Goal: Task Accomplishment & Management: Use online tool/utility

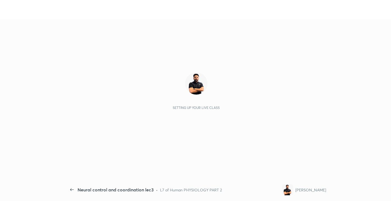
scroll to position [2, 0]
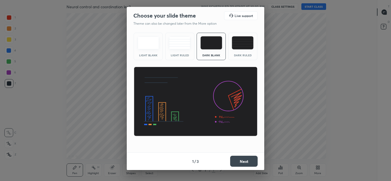
click at [241, 46] on img at bounding box center [243, 42] width 22 height 13
click at [239, 163] on button "Next" at bounding box center [243, 161] width 27 height 11
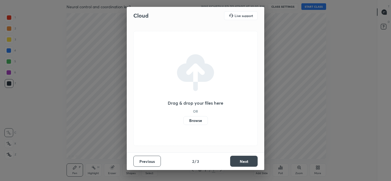
click at [193, 121] on label "Browse" at bounding box center [195, 120] width 24 height 9
click at [183, 121] on input "Browse" at bounding box center [183, 120] width 0 height 9
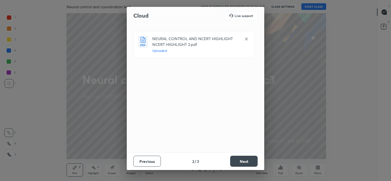
click at [236, 161] on button "Next" at bounding box center [243, 161] width 27 height 11
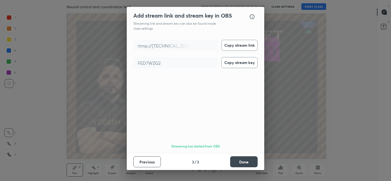
click at [238, 161] on button "Done" at bounding box center [243, 161] width 27 height 11
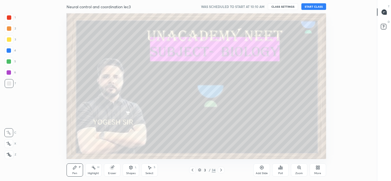
click at [310, 6] on button "START CLASS" at bounding box center [313, 6] width 25 height 7
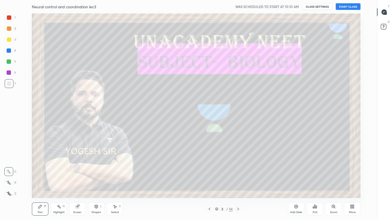
scroll to position [185, 357]
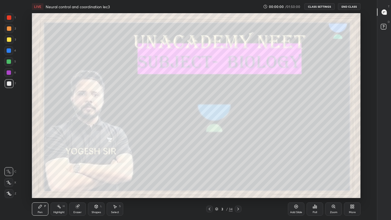
click at [349, 181] on div "More" at bounding box center [352, 212] width 7 height 3
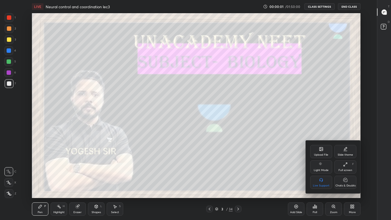
click at [343, 181] on icon at bounding box center [345, 180] width 4 height 6
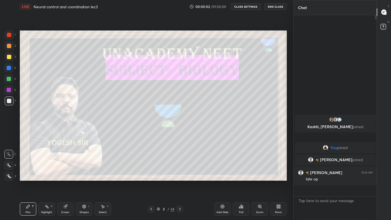
scroll to position [203, 81]
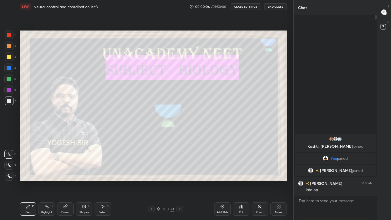
click at [7, 57] on div at bounding box center [9, 57] width 4 height 4
click at [11, 164] on icon at bounding box center [8, 165] width 5 height 4
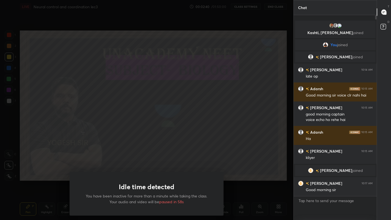
click at [82, 151] on div "Idle time detected You have been inactive for more than a minute while taking t…" at bounding box center [146, 110] width 293 height 220
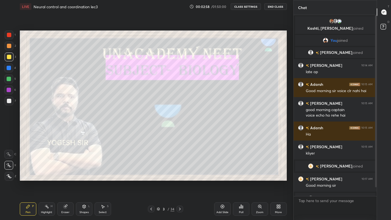
scroll to position [9, 0]
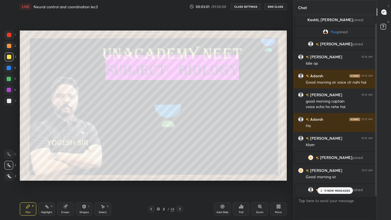
click at [9, 68] on div at bounding box center [9, 68] width 4 height 4
click at [10, 79] on div at bounding box center [9, 79] width 4 height 4
click at [180, 181] on icon at bounding box center [180, 209] width 4 height 4
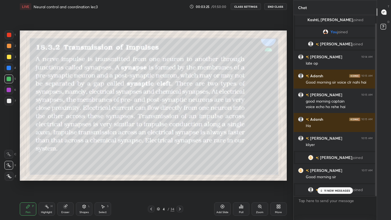
click at [178, 181] on div at bounding box center [179, 209] width 7 height 7
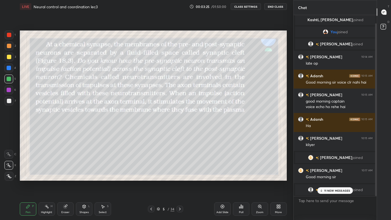
click at [179, 181] on div at bounding box center [179, 209] width 7 height 7
click at [179, 181] on icon at bounding box center [180, 209] width 4 height 4
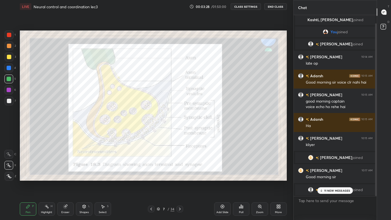
click at [180, 181] on icon at bounding box center [180, 209] width 4 height 4
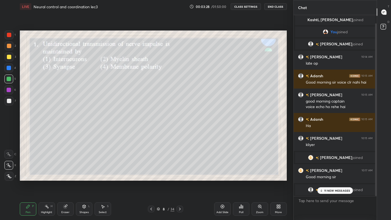
click at [179, 181] on icon at bounding box center [180, 209] width 4 height 4
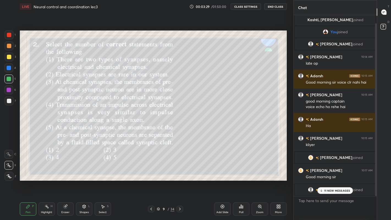
click at [180, 181] on icon at bounding box center [180, 209] width 4 height 4
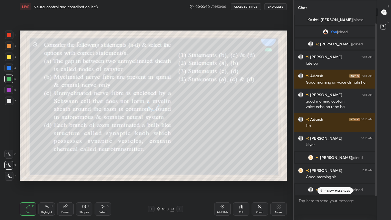
click at [179, 181] on icon at bounding box center [180, 209] width 4 height 4
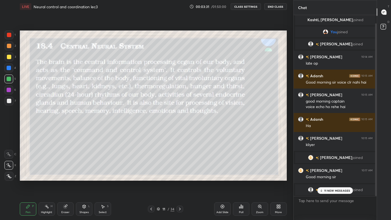
click at [179, 181] on icon at bounding box center [180, 209] width 4 height 4
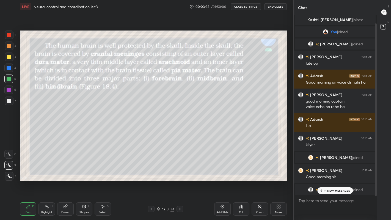
click at [179, 181] on icon at bounding box center [180, 209] width 4 height 4
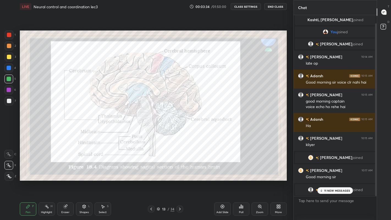
click at [151, 181] on icon at bounding box center [151, 209] width 4 height 4
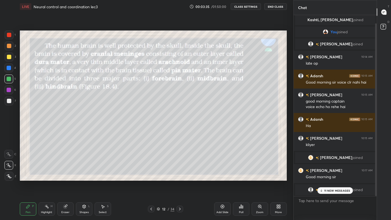
click at [151, 181] on icon at bounding box center [151, 209] width 4 height 4
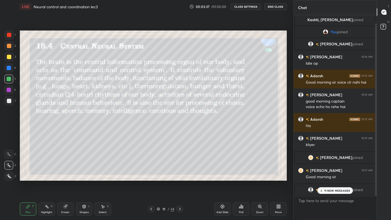
click at [325, 181] on p "11 NEW MESSAGES" at bounding box center [337, 190] width 26 height 3
click at [277, 181] on div "More" at bounding box center [278, 212] width 7 height 3
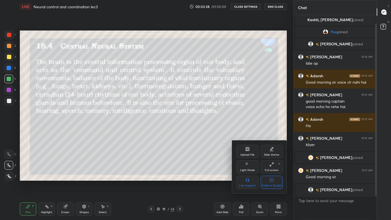
click at [272, 181] on div "Chats & Doubts" at bounding box center [272, 182] width 22 height 13
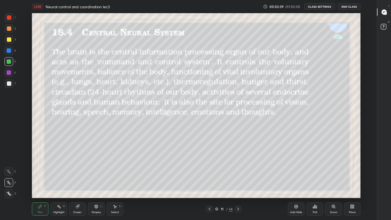
scroll to position [185, 357]
click at [10, 40] on div at bounding box center [9, 39] width 4 height 4
click at [9, 40] on div at bounding box center [9, 39] width 4 height 4
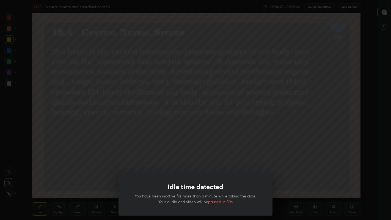
click at [94, 147] on div "Idle time detected You have been inactive for more than a minute while taking t…" at bounding box center [195, 110] width 391 height 220
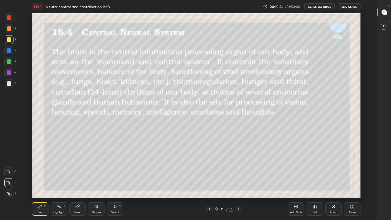
click at [238, 181] on icon at bounding box center [238, 209] width 4 height 4
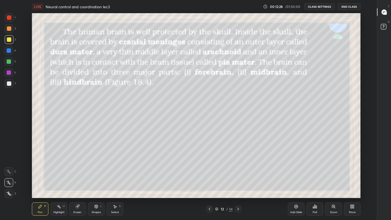
click at [239, 181] on icon at bounding box center [238, 209] width 2 height 3
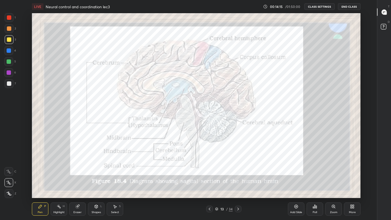
click at [349, 181] on div "More" at bounding box center [352, 212] width 7 height 3
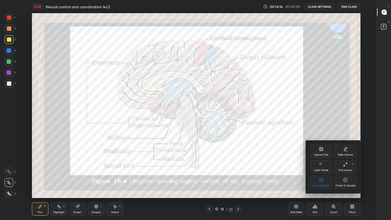
click at [347, 181] on icon at bounding box center [345, 180] width 4 height 6
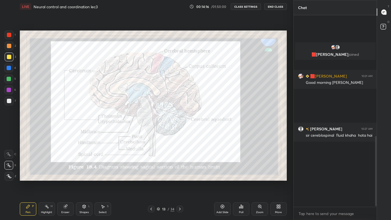
scroll to position [0, 0]
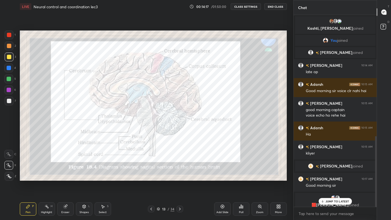
click at [326, 181] on p "JUMP TO LATEST" at bounding box center [337, 201] width 24 height 3
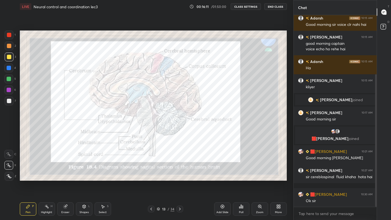
scroll to position [85, 0]
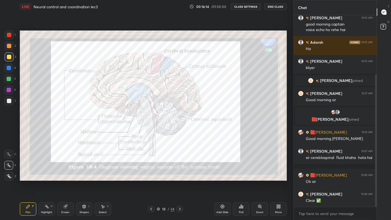
click at [179, 181] on icon at bounding box center [180, 209] width 4 height 4
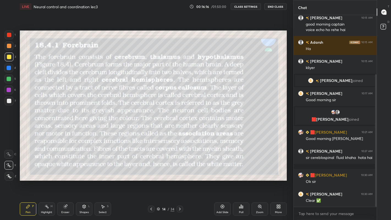
click at [275, 181] on div "More" at bounding box center [278, 208] width 16 height 13
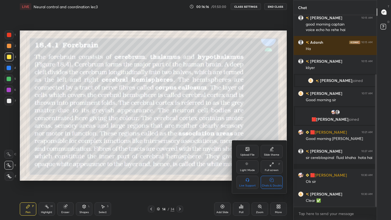
click at [275, 181] on div "Chats & Doubts" at bounding box center [272, 182] width 22 height 13
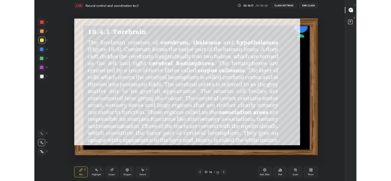
scroll to position [185, 357]
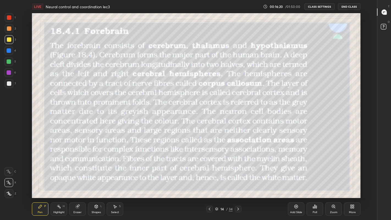
click at [8, 39] on div at bounding box center [9, 39] width 4 height 4
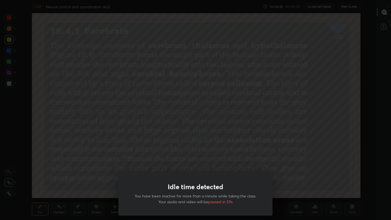
click at [78, 161] on div "Idle time detected You have been inactive for more than a minute while taking t…" at bounding box center [195, 110] width 391 height 220
click at [107, 112] on div "Idle time detected You have been inactive for more than a minute while taking t…" at bounding box center [195, 110] width 391 height 220
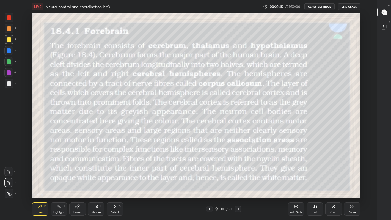
click at [296, 181] on div "Add Slide" at bounding box center [296, 208] width 16 height 13
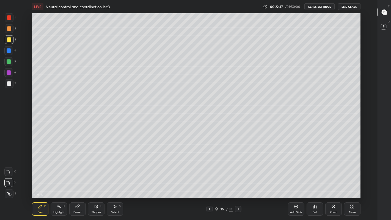
click at [9, 82] on div at bounding box center [9, 83] width 4 height 4
click at [9, 39] on div at bounding box center [9, 39] width 4 height 4
click at [352, 181] on icon at bounding box center [350, 205] width 1 height 1
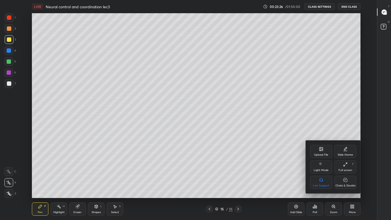
click at [344, 169] on div "Full screen" at bounding box center [345, 170] width 14 height 3
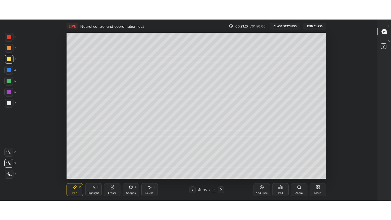
scroll to position [27342, 27130]
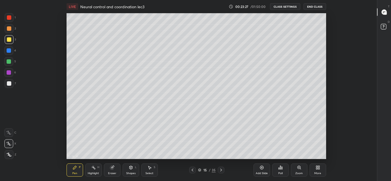
click at [316, 171] on div "More" at bounding box center [318, 170] width 16 height 13
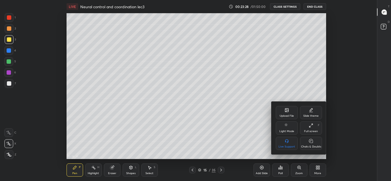
click at [313, 130] on div "Full screen" at bounding box center [311, 131] width 14 height 3
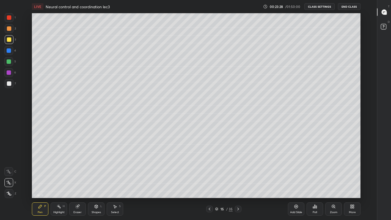
scroll to position [185, 357]
click at [9, 84] on div at bounding box center [9, 83] width 4 height 4
click at [8, 84] on div at bounding box center [9, 83] width 4 height 4
click at [9, 39] on div at bounding box center [9, 39] width 4 height 4
click at [10, 181] on icon at bounding box center [8, 183] width 5 height 4
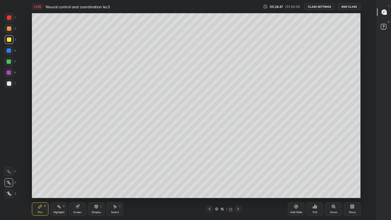
click at [353, 181] on div "More" at bounding box center [352, 212] width 7 height 3
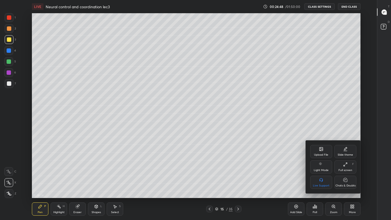
click at [347, 181] on div "Chats & Doubts" at bounding box center [345, 185] width 20 height 3
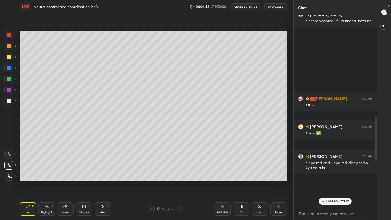
scroll to position [27303, 27216]
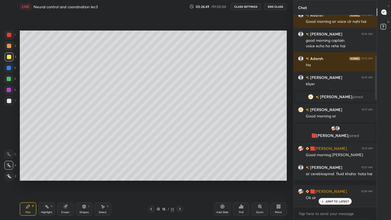
click at [325, 181] on div "JUMP TO LATEST" at bounding box center [335, 201] width 33 height 7
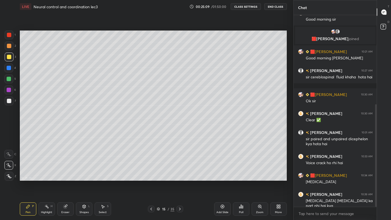
scroll to position [172, 0]
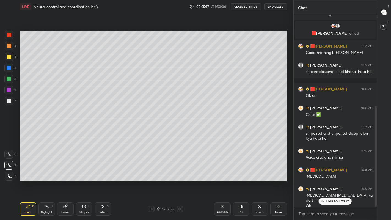
click at [180, 181] on div at bounding box center [179, 209] width 7 height 7
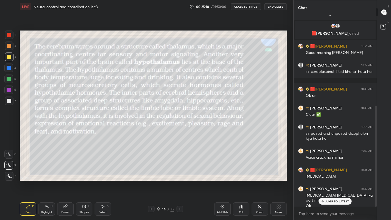
click at [279, 181] on div "More" at bounding box center [278, 212] width 7 height 3
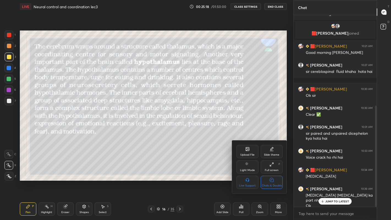
click at [274, 180] on div "Chats & Doubts" at bounding box center [272, 182] width 22 height 13
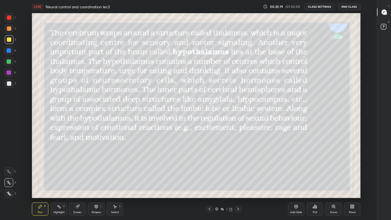
scroll to position [185, 357]
click at [351, 181] on div "More" at bounding box center [352, 212] width 7 height 3
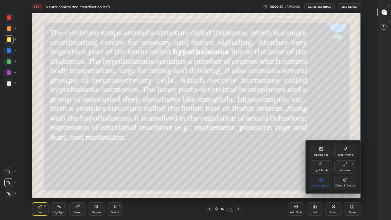
click at [343, 181] on div "Chats & Doubts" at bounding box center [345, 182] width 22 height 13
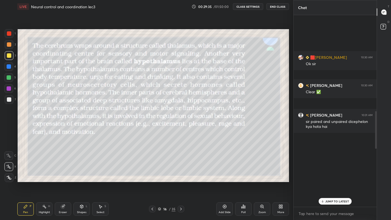
scroll to position [27303, 27216]
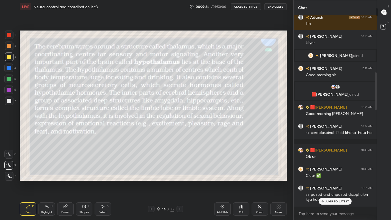
click at [322, 181] on icon at bounding box center [323, 201] width 4 height 3
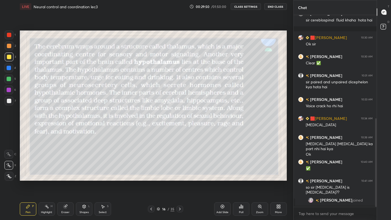
scroll to position [242, 0]
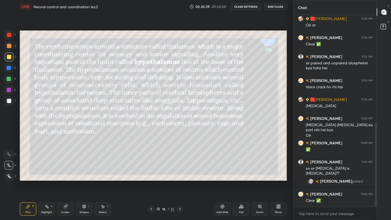
click at [152, 181] on icon at bounding box center [151, 209] width 2 height 3
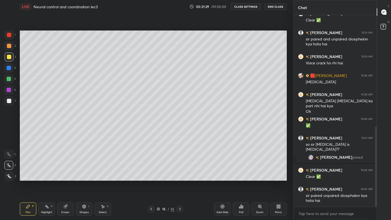
click at [179, 181] on icon at bounding box center [180, 209] width 4 height 4
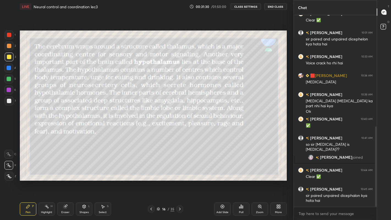
click at [179, 181] on icon at bounding box center [180, 209] width 4 height 4
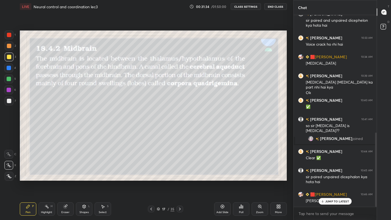
scroll to position [303, 0]
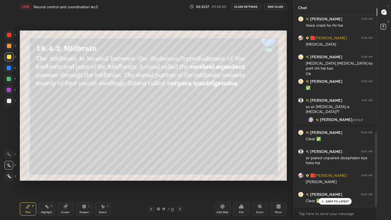
click at [10, 102] on div at bounding box center [9, 101] width 4 height 4
click at [65, 181] on div "Eraser" at bounding box center [65, 208] width 16 height 13
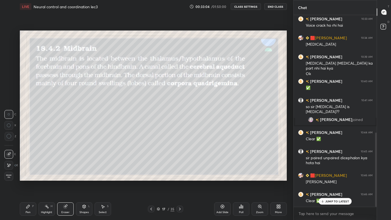
click at [31, 181] on div "Pen P" at bounding box center [28, 208] width 16 height 13
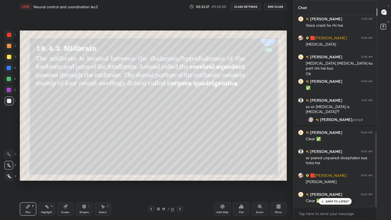
click at [63, 181] on div "Eraser" at bounding box center [65, 212] width 8 height 3
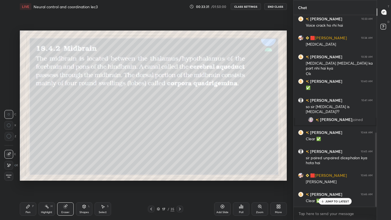
click at [29, 181] on div "Pen" at bounding box center [28, 212] width 5 height 3
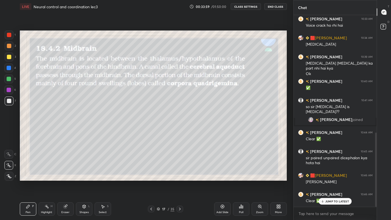
click at [180, 181] on div at bounding box center [179, 209] width 7 height 7
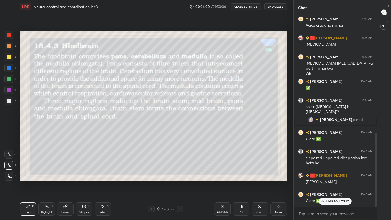
click at [149, 181] on div at bounding box center [151, 209] width 7 height 7
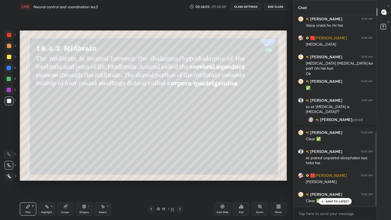
click at [180, 181] on icon at bounding box center [180, 209] width 4 height 4
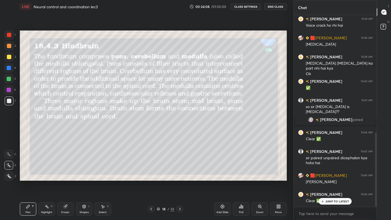
click at [9, 57] on div at bounding box center [9, 57] width 4 height 4
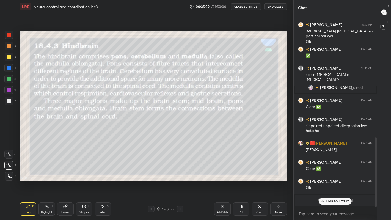
scroll to position [325, 0]
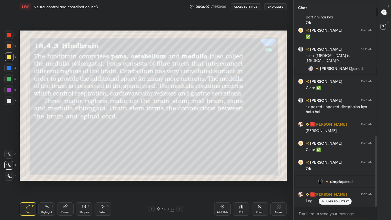
click at [180, 181] on div at bounding box center [179, 209] width 7 height 7
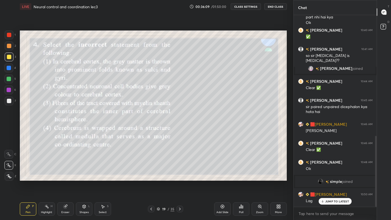
click at [151, 181] on icon at bounding box center [151, 209] width 2 height 3
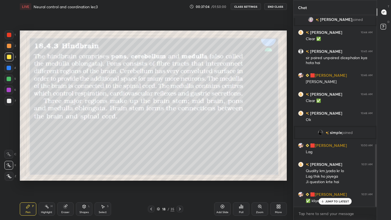
scroll to position [393, 0]
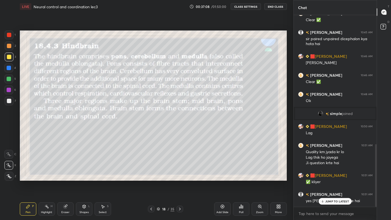
click at [222, 181] on div "Add Slide" at bounding box center [222, 208] width 16 height 13
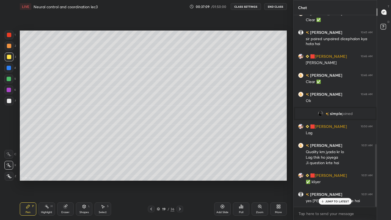
click at [9, 102] on div at bounding box center [9, 101] width 4 height 4
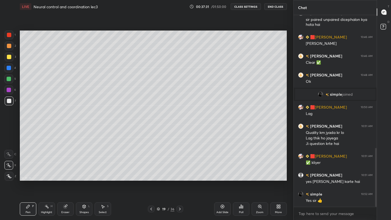
scroll to position [432, 0]
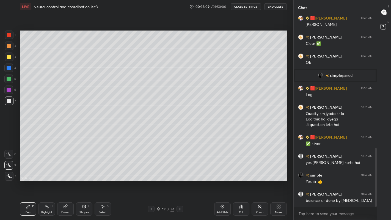
click at [179, 181] on icon at bounding box center [180, 209] width 4 height 4
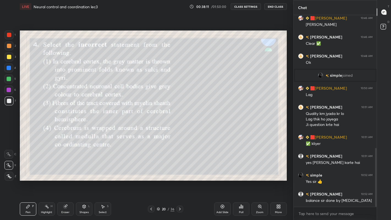
click at [10, 57] on div at bounding box center [9, 57] width 4 height 4
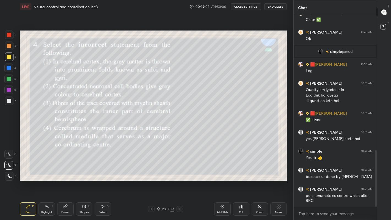
click at [243, 181] on div "Poll" at bounding box center [241, 212] width 4 height 3
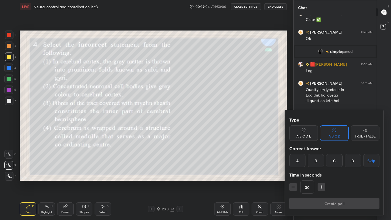
click at [337, 161] on div "C" at bounding box center [334, 160] width 16 height 13
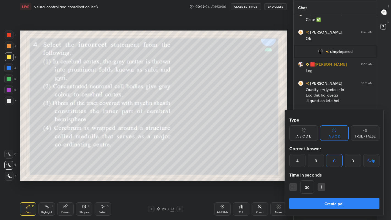
click at [350, 163] on div "D" at bounding box center [353, 160] width 16 height 13
click at [346, 181] on button "Create poll" at bounding box center [334, 203] width 90 height 11
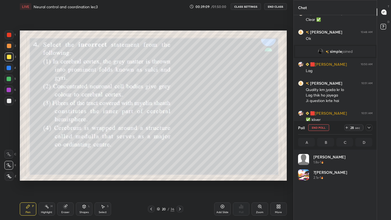
scroll to position [64, 73]
click at [369, 126] on icon at bounding box center [369, 127] width 4 height 4
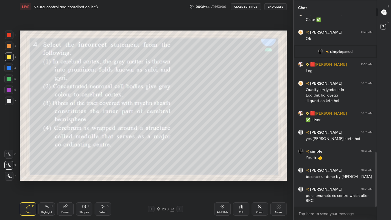
scroll to position [479, 0]
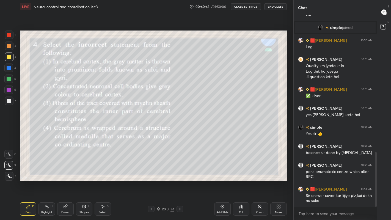
click at [179, 181] on icon at bounding box center [180, 209] width 4 height 4
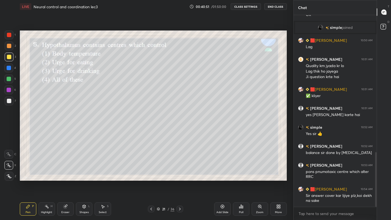
click at [242, 181] on div "Poll" at bounding box center [241, 212] width 4 height 3
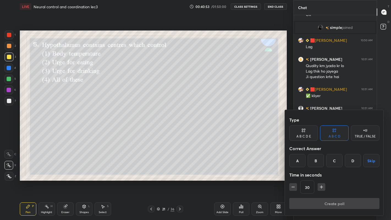
click at [352, 161] on div "D" at bounding box center [353, 160] width 16 height 13
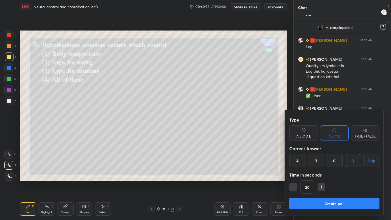
click at [346, 181] on button "Create poll" at bounding box center [334, 203] width 90 height 11
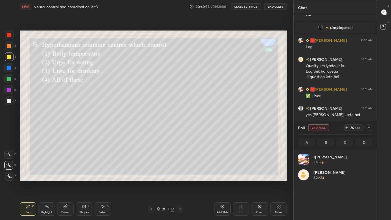
scroll to position [64, 73]
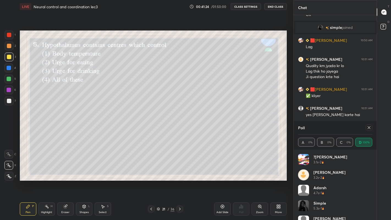
click at [369, 127] on icon at bounding box center [369, 127] width 4 height 4
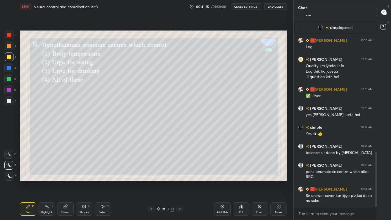
scroll to position [203, 81]
click at [179, 181] on icon at bounding box center [180, 209] width 4 height 4
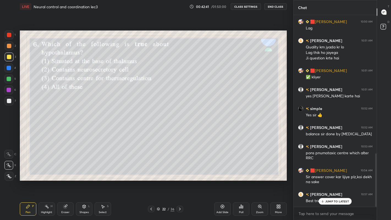
click at [336, 181] on p "JUMP TO LATEST" at bounding box center [337, 201] width 24 height 3
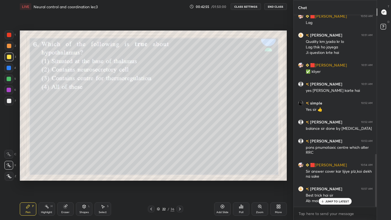
click at [241, 181] on div "Poll" at bounding box center [241, 212] width 4 height 3
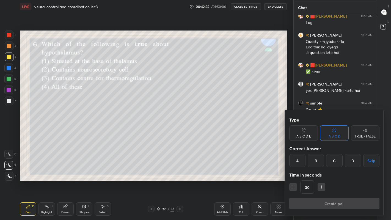
click at [353, 163] on div "D" at bounding box center [353, 160] width 16 height 13
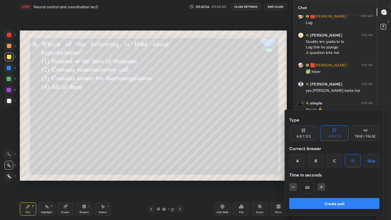
click at [349, 181] on button "Create poll" at bounding box center [334, 203] width 90 height 11
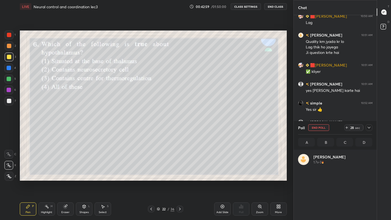
scroll to position [64, 73]
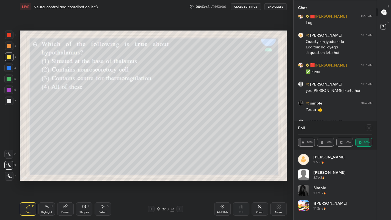
click at [368, 127] on icon at bounding box center [369, 127] width 3 height 3
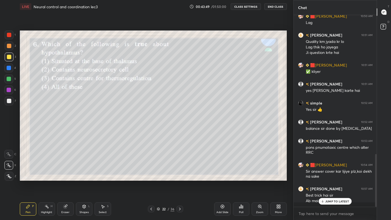
scroll to position [201, 81]
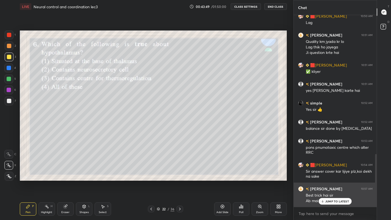
click at [335, 181] on div "[PERSON_NAME] 10:57 AM Best trick hai [PERSON_NAME] bhi try krugi" at bounding box center [335, 195] width 83 height 24
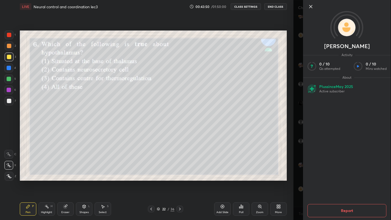
click at [283, 181] on div "Add Slide Poll Zoom More" at bounding box center [250, 209] width 73 height 31
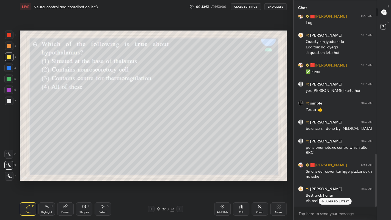
click at [338, 181] on div "JUMP TO LATEST" at bounding box center [335, 201] width 33 height 7
click at [179, 181] on div at bounding box center [179, 209] width 7 height 7
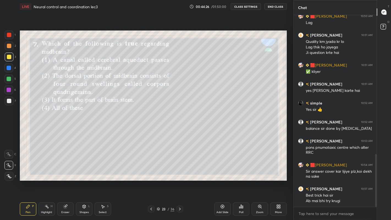
scroll to position [517, 0]
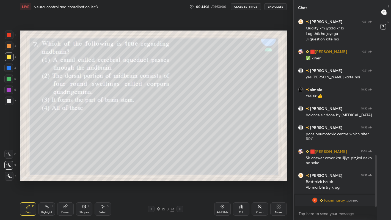
click at [241, 181] on div "Poll" at bounding box center [241, 212] width 4 height 3
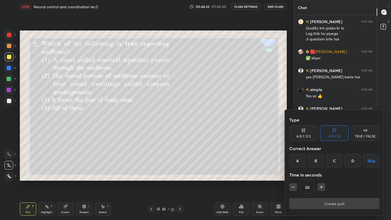
click at [353, 161] on div "D" at bounding box center [353, 160] width 16 height 13
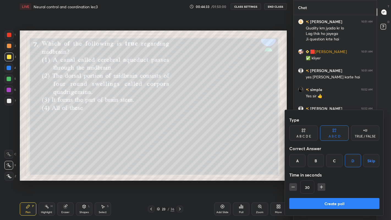
click at [341, 181] on button "Create poll" at bounding box center [334, 203] width 90 height 11
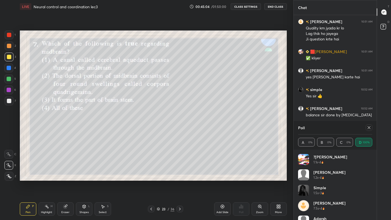
scroll to position [491, 0]
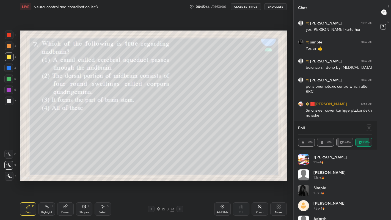
click at [368, 127] on icon at bounding box center [369, 127] width 4 height 4
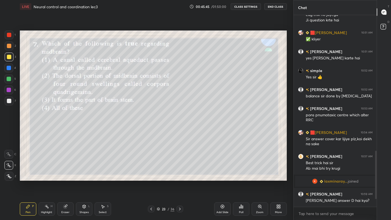
scroll to position [190, 81]
click at [179, 181] on icon at bounding box center [180, 209] width 4 height 4
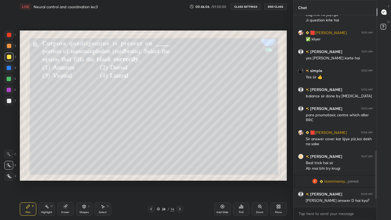
click at [241, 181] on div "Poll" at bounding box center [241, 212] width 4 height 3
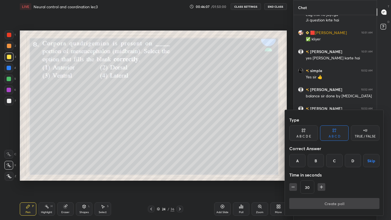
click at [317, 158] on div "B" at bounding box center [316, 160] width 16 height 13
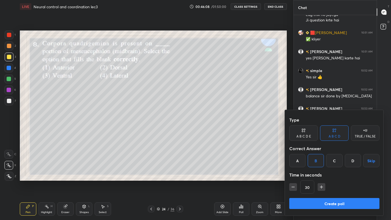
click at [333, 181] on button "Create poll" at bounding box center [334, 203] width 90 height 11
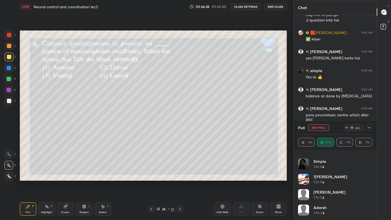
scroll to position [0, 0]
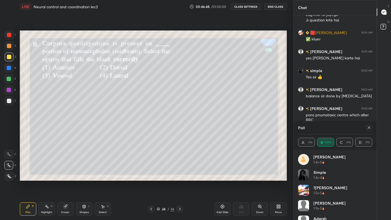
click at [369, 127] on icon at bounding box center [369, 127] width 3 height 3
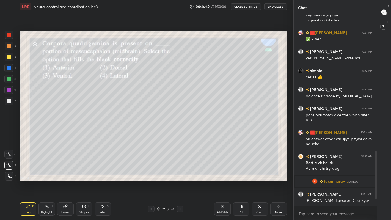
scroll to position [203, 81]
click at [180, 181] on icon at bounding box center [180, 209] width 4 height 4
click at [241, 181] on div "Poll" at bounding box center [241, 212] width 4 height 3
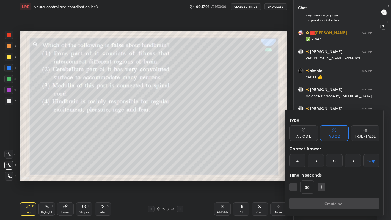
click at [352, 161] on div "D" at bounding box center [353, 160] width 16 height 13
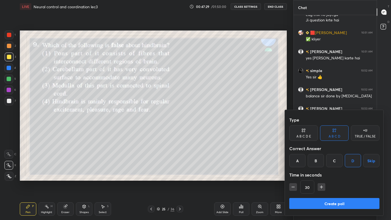
click at [338, 181] on button "Create poll" at bounding box center [334, 203] width 90 height 11
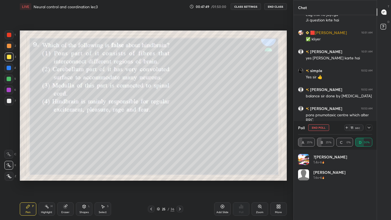
scroll to position [510, 0]
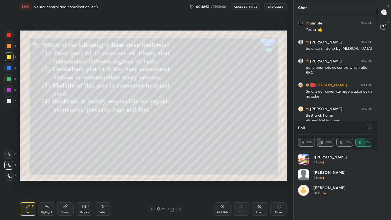
click at [368, 127] on icon at bounding box center [369, 127] width 4 height 4
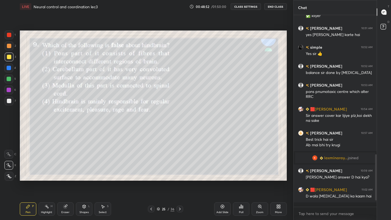
scroll to position [189, 81]
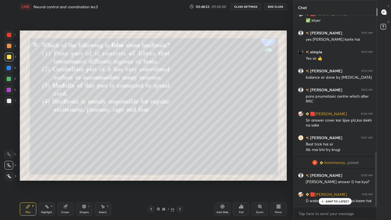
click at [180, 181] on icon at bounding box center [180, 209] width 2 height 3
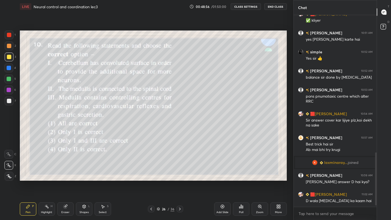
scroll to position [501, 0]
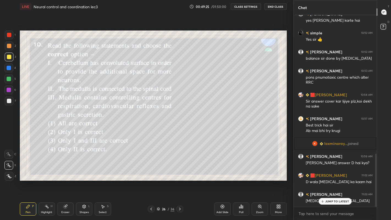
click at [241, 181] on div "Poll" at bounding box center [241, 212] width 4 height 3
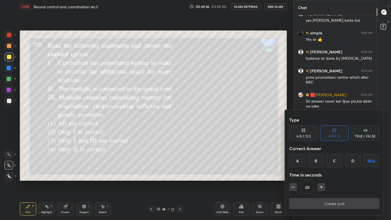
click at [299, 161] on div "A" at bounding box center [297, 160] width 16 height 13
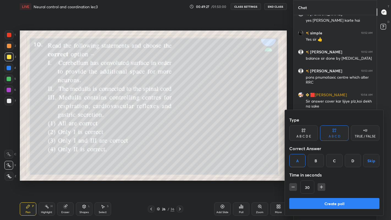
click at [327, 181] on button "Create poll" at bounding box center [334, 203] width 90 height 11
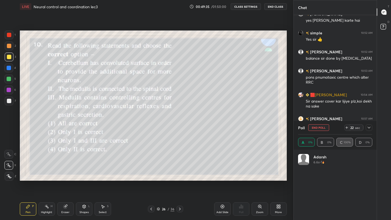
scroll to position [64, 73]
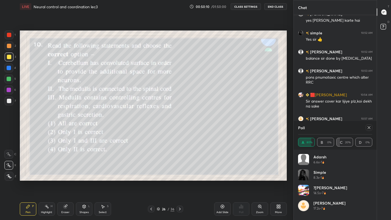
click at [179, 181] on icon at bounding box center [180, 209] width 4 height 4
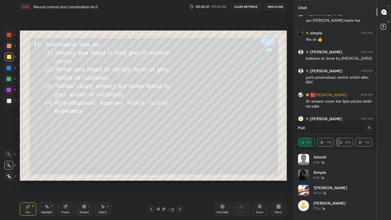
click at [369, 127] on icon at bounding box center [369, 127] width 4 height 4
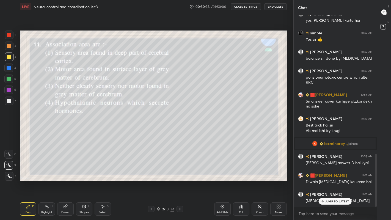
scroll to position [203, 81]
click at [239, 181] on div "Poll" at bounding box center [241, 212] width 4 height 3
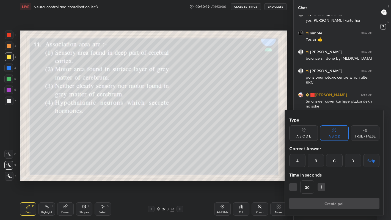
click at [335, 161] on div "C" at bounding box center [334, 160] width 16 height 13
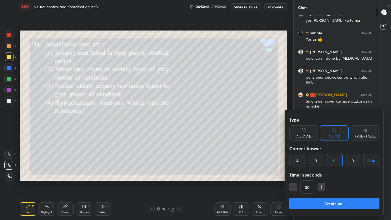
click at [337, 181] on button "Create poll" at bounding box center [334, 203] width 90 height 11
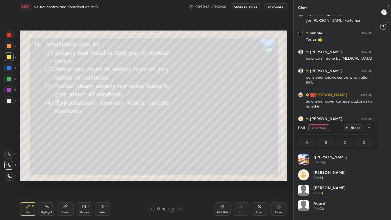
scroll to position [64, 73]
click at [368, 128] on icon at bounding box center [369, 127] width 4 height 4
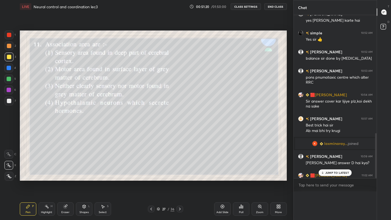
scroll to position [0, 2]
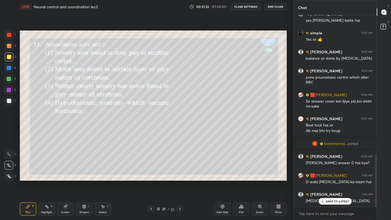
click at [340, 181] on p "JUMP TO LATEST" at bounding box center [337, 201] width 24 height 3
click at [179, 181] on icon at bounding box center [180, 209] width 4 height 4
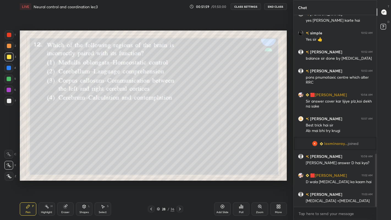
click at [242, 181] on div "Poll" at bounding box center [241, 208] width 16 height 13
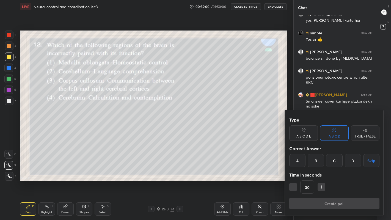
click at [318, 162] on div "B" at bounding box center [316, 160] width 16 height 13
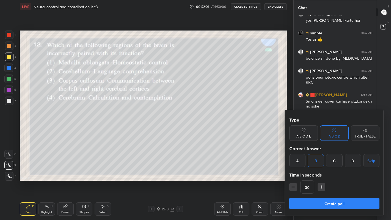
click at [342, 181] on button "Create poll" at bounding box center [334, 203] width 90 height 11
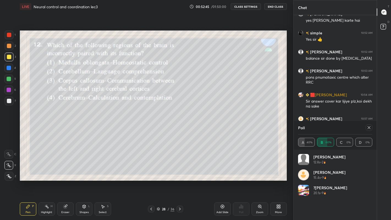
scroll to position [553, 0]
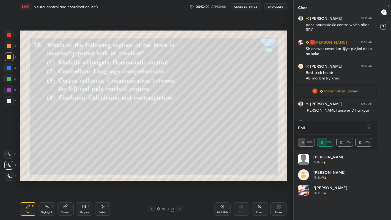
click at [369, 127] on icon at bounding box center [369, 127] width 3 height 3
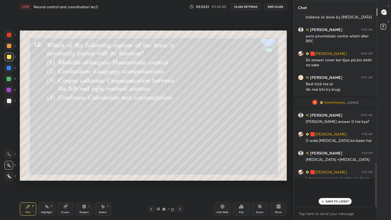
scroll to position [188, 81]
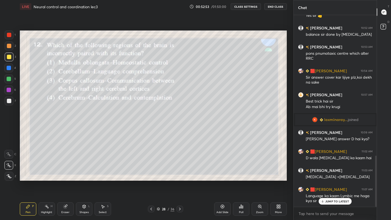
click at [332, 181] on p "JUMP TO LATEST" at bounding box center [337, 201] width 24 height 3
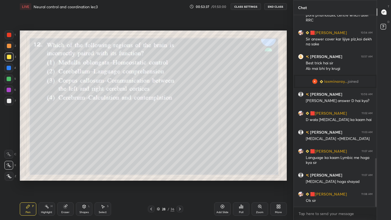
scroll to position [568, 0]
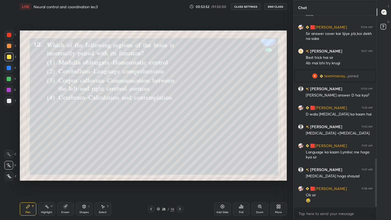
click at [179, 181] on div at bounding box center [179, 209] width 7 height 7
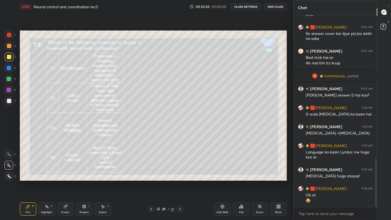
click at [258, 181] on div "Zoom" at bounding box center [259, 212] width 7 height 3
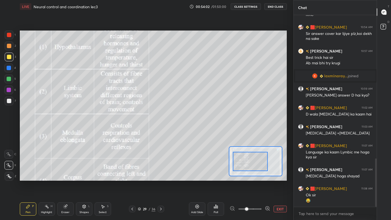
click at [278, 181] on button "EXIT" at bounding box center [280, 209] width 13 height 7
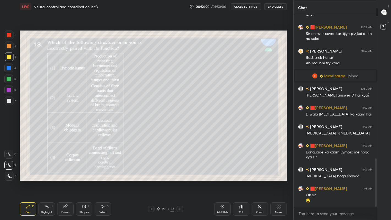
scroll to position [587, 0]
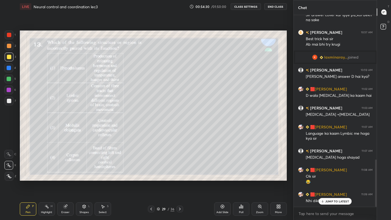
click at [338, 181] on p "JUMP TO LATEST" at bounding box center [337, 201] width 24 height 3
click at [242, 181] on icon at bounding box center [241, 206] width 4 height 4
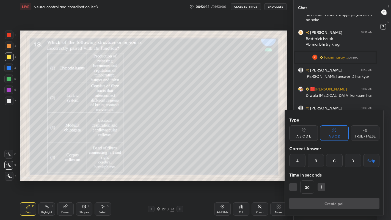
click at [313, 159] on div "B" at bounding box center [316, 160] width 16 height 13
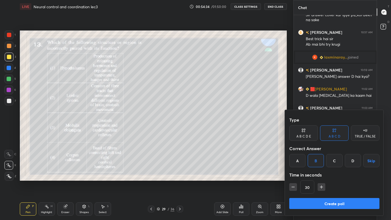
click at [325, 181] on button "Create poll" at bounding box center [334, 203] width 90 height 11
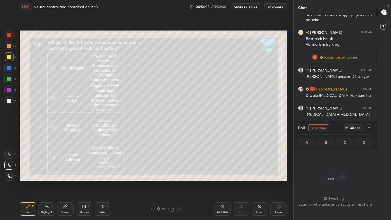
scroll to position [2, 2]
click at [259, 181] on div "Zoom" at bounding box center [260, 208] width 16 height 13
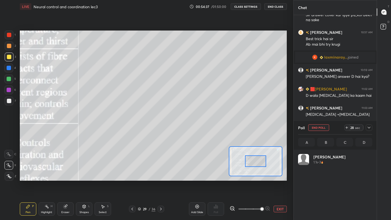
scroll to position [64, 73]
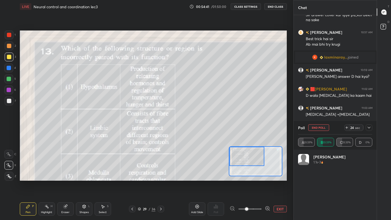
click at [347, 127] on icon at bounding box center [346, 127] width 4 height 4
click at [346, 127] on icon at bounding box center [346, 127] width 4 height 4
click at [321, 128] on button "End Poll" at bounding box center [318, 127] width 21 height 7
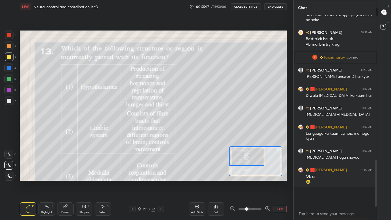
scroll to position [203, 81]
click at [277, 181] on button "EXIT" at bounding box center [280, 209] width 13 height 7
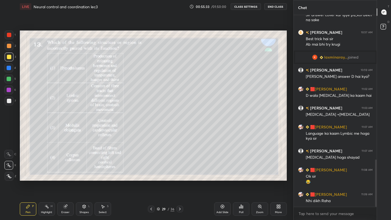
click at [180, 181] on icon at bounding box center [180, 209] width 4 height 4
click at [244, 181] on div "Poll" at bounding box center [241, 208] width 16 height 13
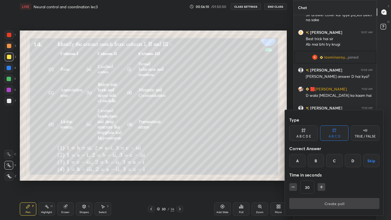
click at [351, 161] on div "D" at bounding box center [353, 160] width 16 height 13
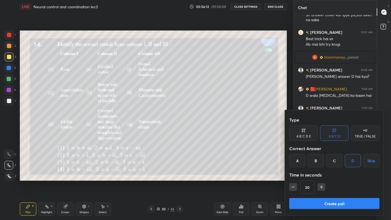
click at [321, 181] on button "Create poll" at bounding box center [334, 203] width 90 height 11
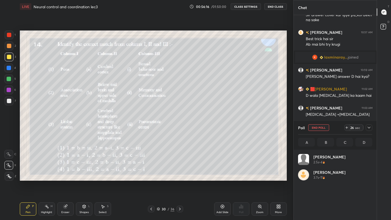
scroll to position [64, 73]
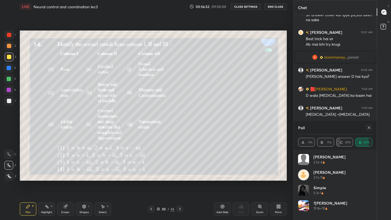
click at [180, 181] on icon at bounding box center [180, 209] width 4 height 4
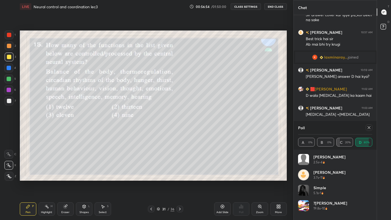
click at [369, 127] on icon at bounding box center [369, 127] width 4 height 4
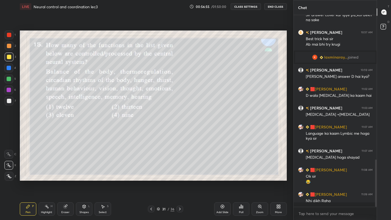
scroll to position [201, 81]
click at [241, 181] on div "Poll" at bounding box center [241, 212] width 4 height 3
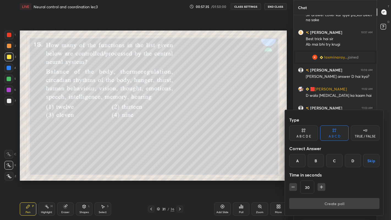
click at [316, 161] on div "B" at bounding box center [316, 160] width 16 height 13
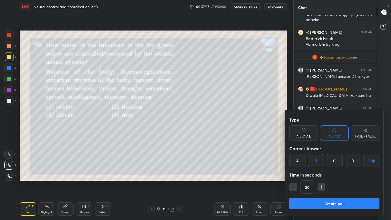
click at [348, 181] on button "Create poll" at bounding box center [334, 203] width 90 height 11
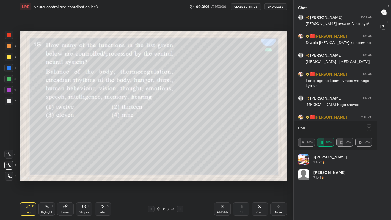
scroll to position [658, 0]
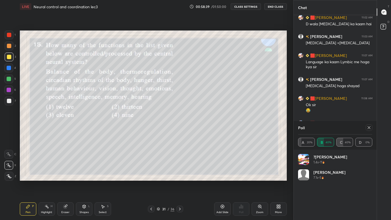
click at [368, 128] on icon at bounding box center [369, 127] width 3 height 3
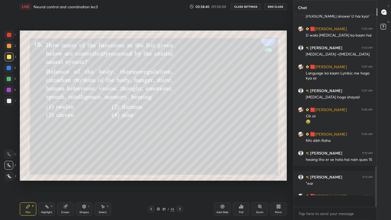
scroll to position [187, 81]
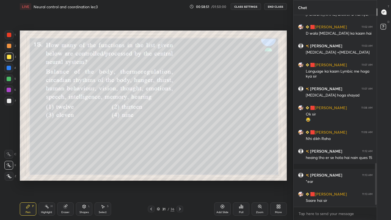
click at [280, 181] on div "More" at bounding box center [278, 212] width 7 height 3
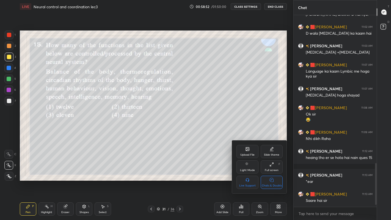
click at [248, 152] on div "Upload File" at bounding box center [247, 151] width 22 height 13
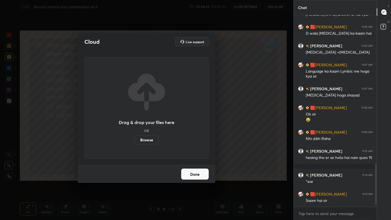
click at [149, 142] on label "Browse" at bounding box center [146, 140] width 24 height 9
click at [134, 142] on input "Browse" at bounding box center [134, 140] width 0 height 9
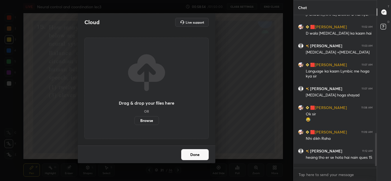
scroll to position [27342, 27216]
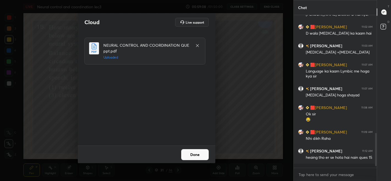
click at [187, 154] on button "Done" at bounding box center [194, 154] width 27 height 11
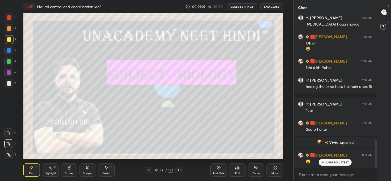
scroll to position [679, 0]
click at [149, 170] on icon at bounding box center [149, 170] width 2 height 3
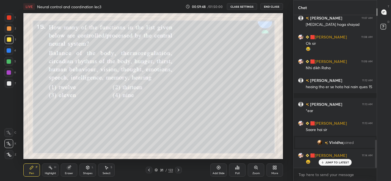
click at [338, 165] on div "JUMP TO LATEST" at bounding box center [335, 162] width 33 height 7
click at [178, 170] on icon at bounding box center [178, 170] width 4 height 4
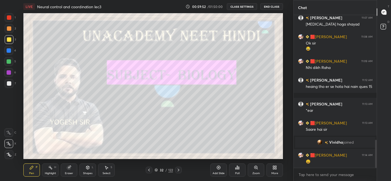
click at [178, 170] on icon at bounding box center [178, 170] width 4 height 4
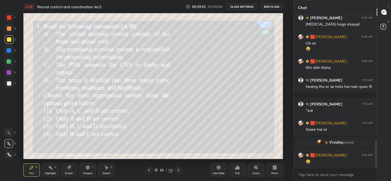
click at [274, 166] on icon at bounding box center [273, 166] width 1 height 1
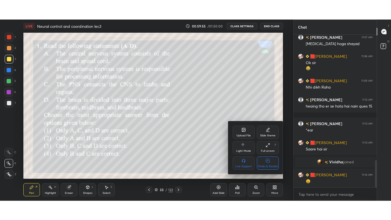
scroll to position [698, 0]
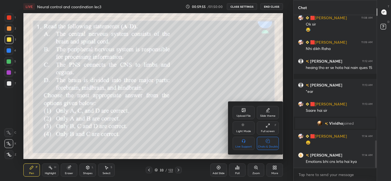
click at [268, 128] on div "Full screen F" at bounding box center [268, 127] width 22 height 13
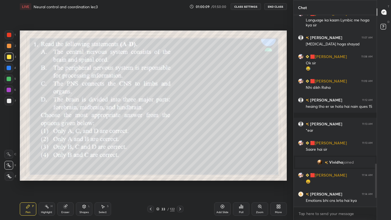
scroll to position [678, 0]
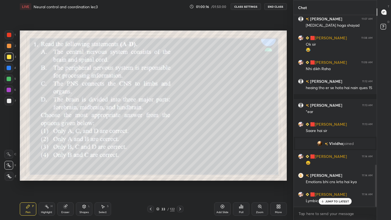
click at [151, 181] on icon at bounding box center [150, 209] width 4 height 4
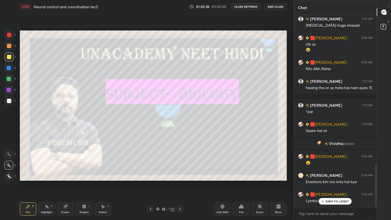
click at [180, 181] on icon at bounding box center [180, 209] width 4 height 4
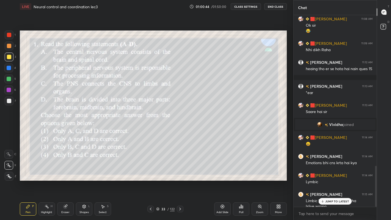
scroll to position [703, 0]
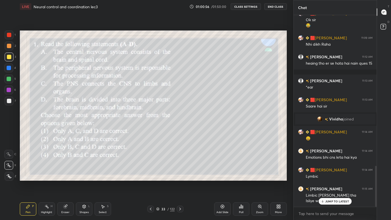
click at [334, 181] on p "JUMP TO LATEST" at bounding box center [337, 201] width 24 height 3
click at [240, 181] on div "Poll" at bounding box center [241, 212] width 4 height 3
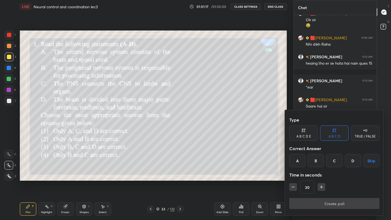
click at [298, 162] on div "A" at bounding box center [297, 160] width 16 height 13
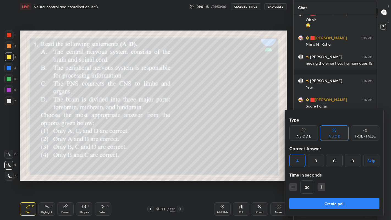
click at [322, 181] on button "Create poll" at bounding box center [334, 203] width 90 height 11
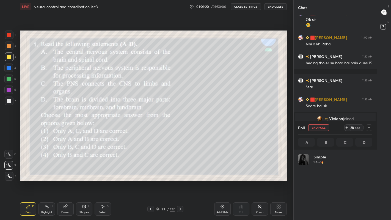
scroll to position [64, 73]
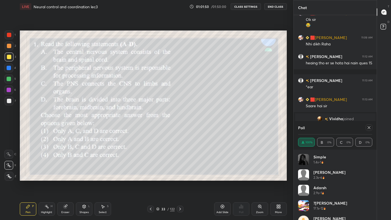
click at [369, 128] on icon at bounding box center [369, 127] width 3 height 3
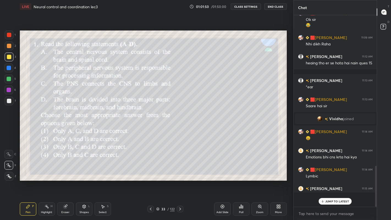
scroll to position [201, 81]
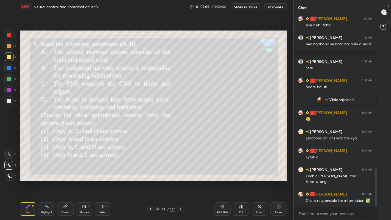
click at [180, 181] on icon at bounding box center [180, 209] width 4 height 4
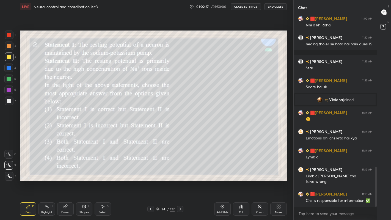
click at [241, 181] on icon at bounding box center [241, 206] width 4 height 4
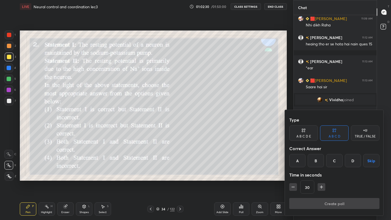
click at [298, 158] on div "A" at bounding box center [297, 160] width 16 height 13
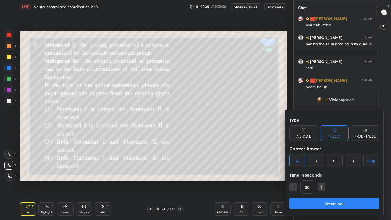
click at [322, 181] on button "Create poll" at bounding box center [334, 203] width 90 height 11
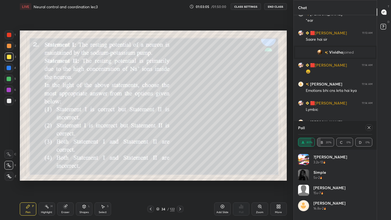
scroll to position [788, 0]
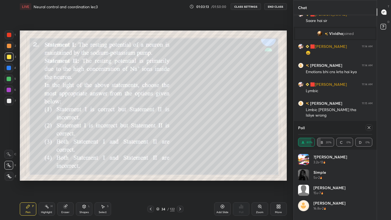
click at [368, 126] on icon at bounding box center [369, 127] width 3 height 3
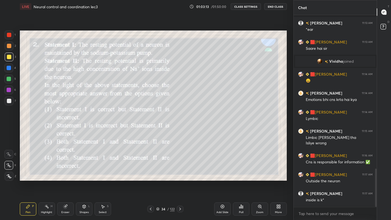
scroll to position [190, 81]
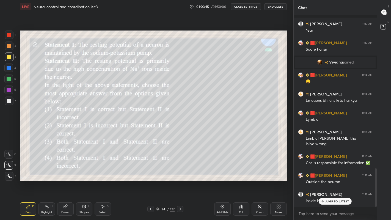
click at [181, 181] on icon at bounding box center [180, 209] width 4 height 4
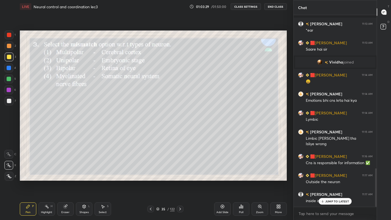
click at [243, 181] on div "Poll" at bounding box center [241, 212] width 4 height 3
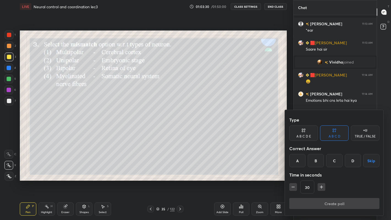
click at [351, 161] on div "D" at bounding box center [353, 160] width 16 height 13
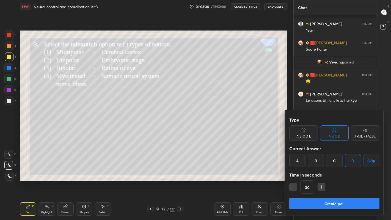
click at [336, 181] on button "Create poll" at bounding box center [334, 203] width 90 height 11
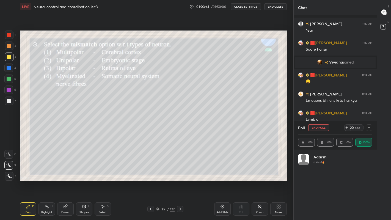
scroll to position [64, 73]
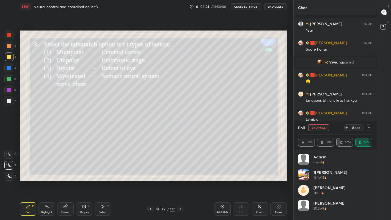
click at [180, 181] on icon at bounding box center [180, 209] width 4 height 4
click at [322, 128] on button "End Poll" at bounding box center [318, 127] width 21 height 7
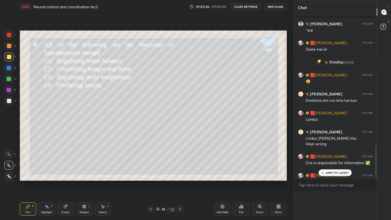
scroll to position [2, 2]
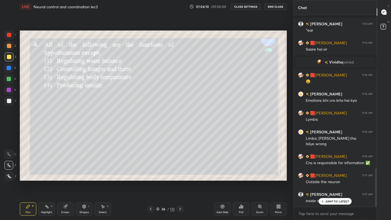
click at [242, 181] on div "Poll" at bounding box center [241, 212] width 4 height 3
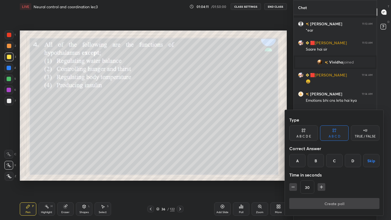
click at [355, 162] on div "D" at bounding box center [353, 160] width 16 height 13
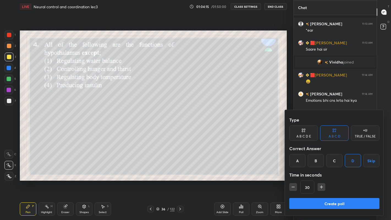
click at [347, 181] on button "Create poll" at bounding box center [334, 203] width 90 height 11
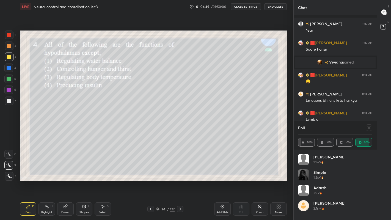
scroll to position [808, 0]
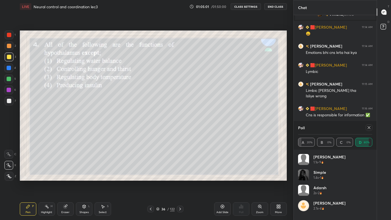
click at [369, 127] on icon at bounding box center [369, 127] width 3 height 3
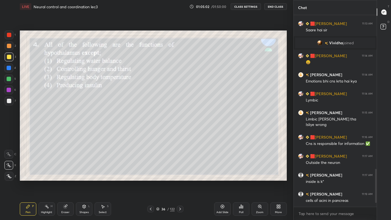
scroll to position [779, 0]
click at [180, 181] on icon at bounding box center [180, 209] width 4 height 4
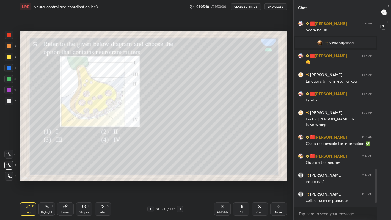
click at [242, 181] on div "Poll" at bounding box center [241, 212] width 4 height 3
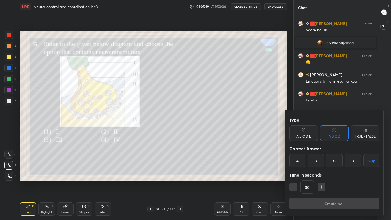
click at [314, 162] on div "B" at bounding box center [316, 160] width 16 height 13
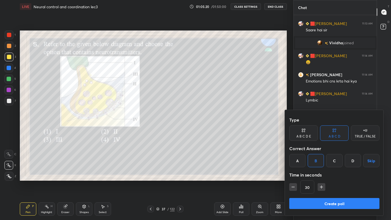
click at [321, 181] on button "Create poll" at bounding box center [334, 203] width 90 height 11
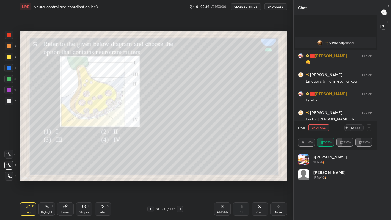
scroll to position [827, 0]
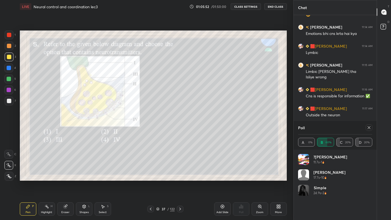
click at [368, 127] on icon at bounding box center [369, 127] width 4 height 4
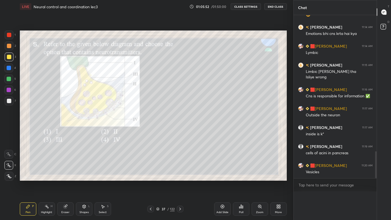
scroll to position [0, 2]
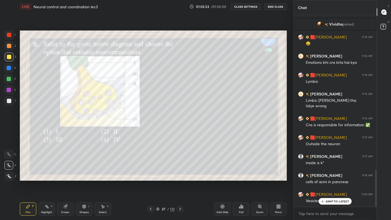
click at [180, 181] on icon at bounding box center [180, 209] width 4 height 4
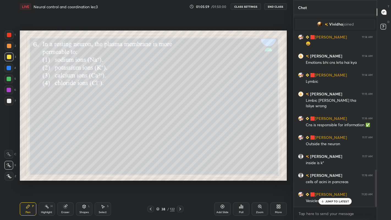
click at [240, 181] on div "Poll" at bounding box center [241, 212] width 4 height 3
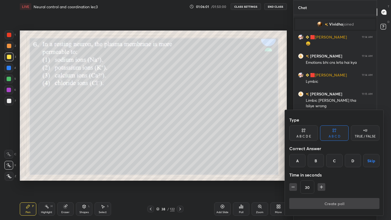
click at [316, 160] on div "B" at bounding box center [316, 160] width 16 height 13
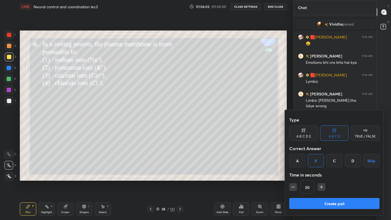
click at [322, 181] on button "Create poll" at bounding box center [334, 203] width 90 height 11
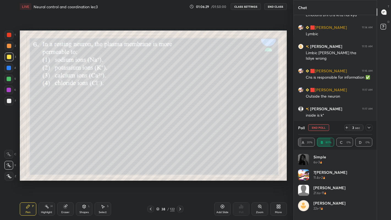
click at [324, 128] on button "End Poll" at bounding box center [318, 127] width 21 height 7
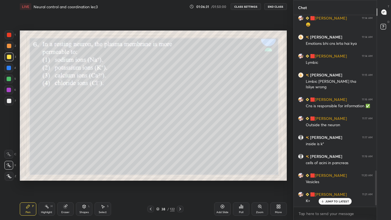
click at [181, 181] on icon at bounding box center [180, 209] width 4 height 4
click at [242, 181] on div "Poll" at bounding box center [241, 208] width 16 height 13
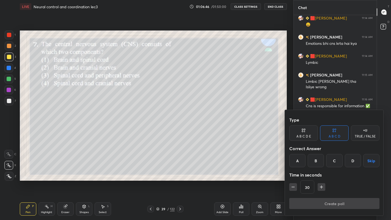
click at [301, 162] on div "A" at bounding box center [297, 160] width 16 height 13
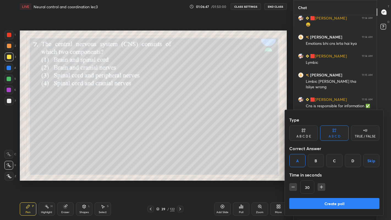
click at [313, 181] on button "Create poll" at bounding box center [334, 203] width 90 height 11
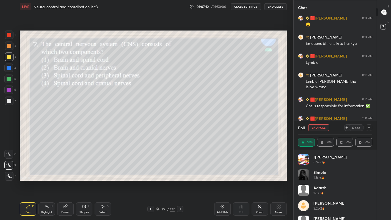
click at [325, 127] on button "End Poll" at bounding box center [318, 127] width 21 height 7
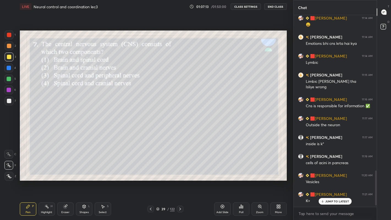
click at [180, 181] on icon at bounding box center [180, 209] width 4 height 4
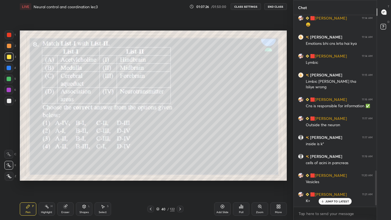
click at [240, 181] on div "Poll" at bounding box center [241, 212] width 4 height 3
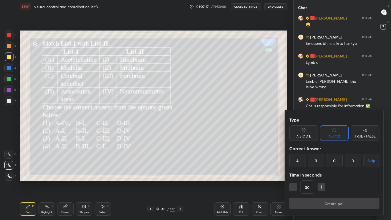
click at [299, 162] on div "A" at bounding box center [297, 160] width 16 height 13
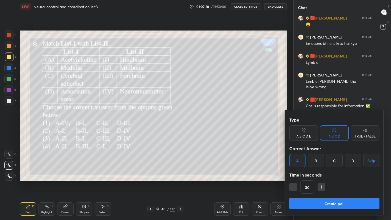
click at [316, 181] on button "Create poll" at bounding box center [334, 203] width 90 height 11
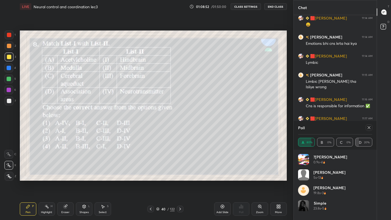
click at [68, 181] on div "Eraser" at bounding box center [65, 212] width 8 height 3
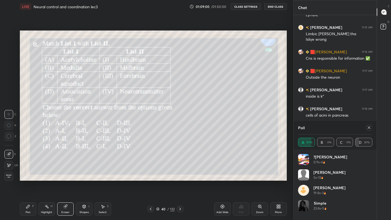
scroll to position [883, 0]
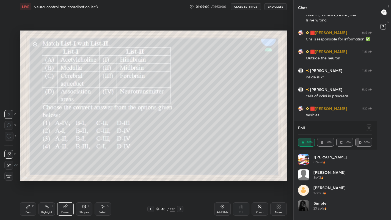
click at [27, 181] on icon at bounding box center [27, 206] width 3 height 3
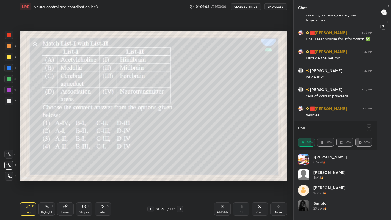
click at [369, 127] on icon at bounding box center [369, 127] width 4 height 4
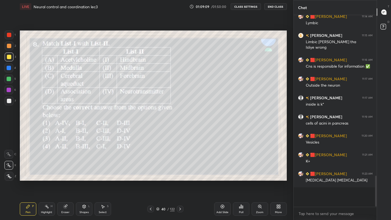
scroll to position [190, 81]
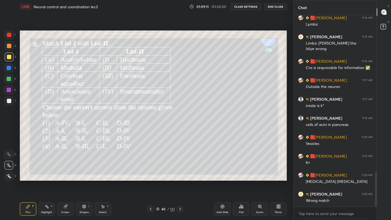
click at [181, 181] on icon at bounding box center [180, 209] width 4 height 4
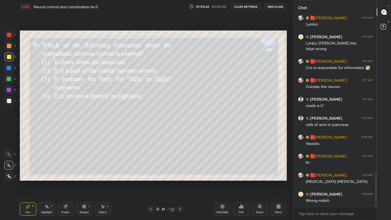
click at [241, 181] on div "Poll" at bounding box center [241, 208] width 16 height 13
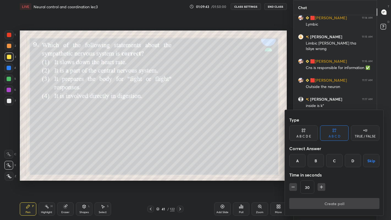
click at [331, 160] on div "C" at bounding box center [334, 160] width 16 height 13
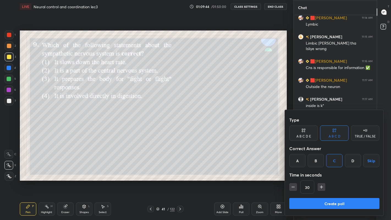
click at [328, 181] on button "Create poll" at bounding box center [334, 203] width 90 height 11
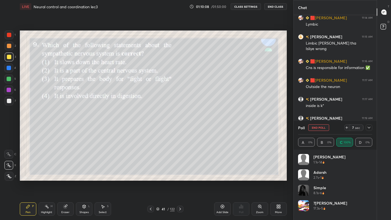
scroll to position [902, 0]
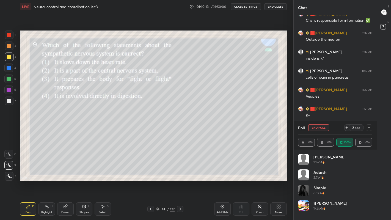
click at [323, 127] on button "End Poll" at bounding box center [318, 127] width 21 height 7
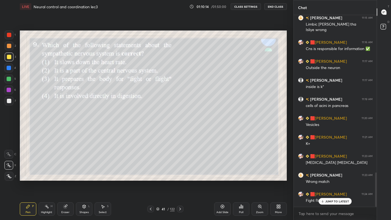
scroll to position [874, 0]
click at [180, 181] on icon at bounding box center [180, 209] width 4 height 4
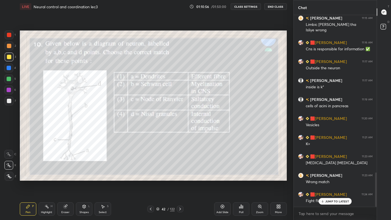
click at [238, 181] on div "Poll" at bounding box center [241, 208] width 16 height 13
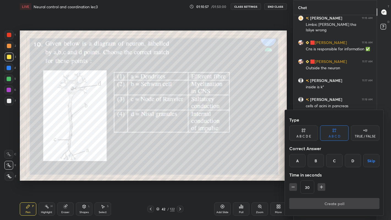
click at [332, 161] on div "C" at bounding box center [334, 160] width 16 height 13
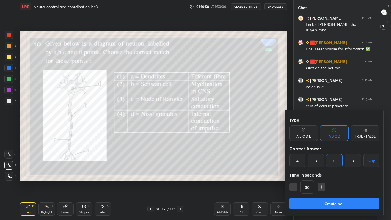
click at [329, 181] on button "Create poll" at bounding box center [334, 203] width 90 height 11
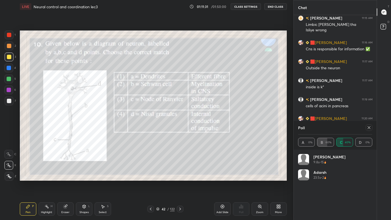
scroll to position [921, 0]
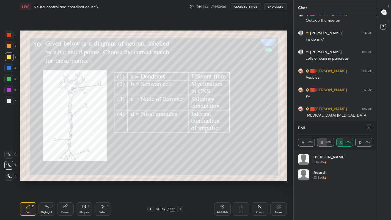
click at [368, 127] on icon at bounding box center [369, 127] width 4 height 4
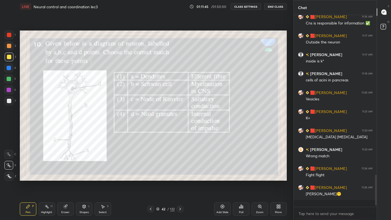
scroll to position [188, 81]
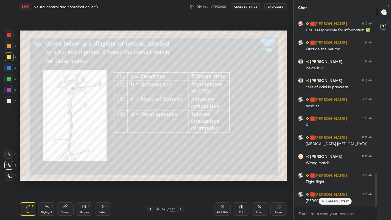
click at [330, 181] on p "JUMP TO LATEST" at bounding box center [337, 201] width 24 height 3
click at [181, 181] on icon at bounding box center [180, 209] width 4 height 4
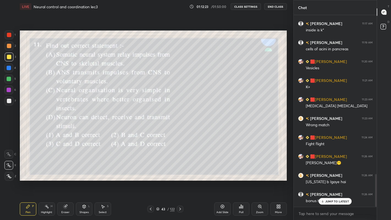
click at [242, 181] on div "Poll" at bounding box center [241, 212] width 4 height 3
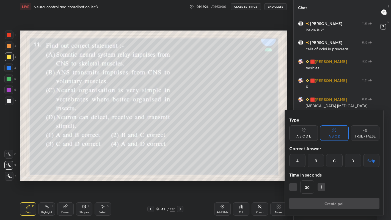
click at [356, 161] on div "D" at bounding box center [353, 160] width 16 height 13
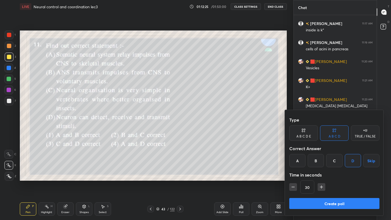
click at [341, 181] on button "Create poll" at bounding box center [334, 203] width 90 height 11
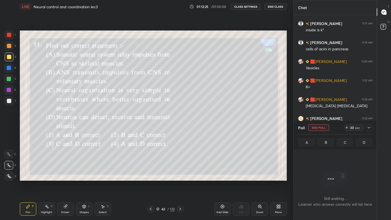
scroll to position [2, 2]
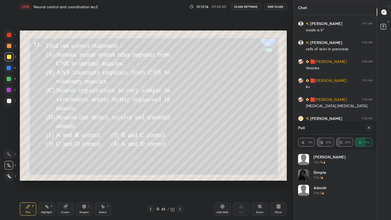
click at [369, 127] on icon at bounding box center [369, 127] width 4 height 4
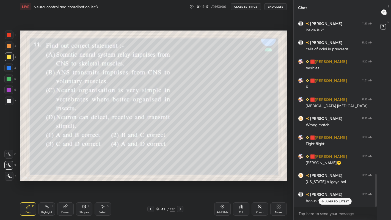
scroll to position [203, 81]
click at [180, 181] on icon at bounding box center [180, 209] width 4 height 4
click at [333, 181] on p "JUMP TO LATEST" at bounding box center [337, 201] width 24 height 3
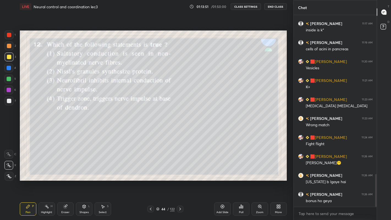
click at [241, 181] on icon at bounding box center [241, 206] width 4 height 4
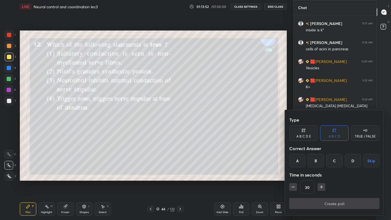
click at [317, 162] on div "B" at bounding box center [316, 160] width 16 height 13
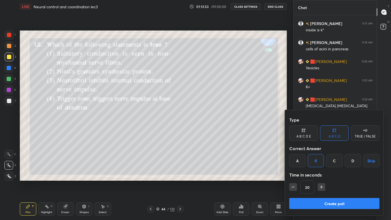
click at [342, 181] on button "Create poll" at bounding box center [334, 203] width 90 height 11
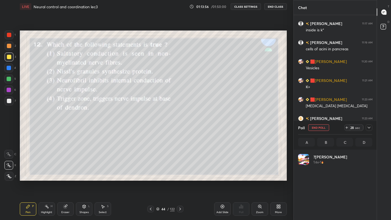
scroll to position [64, 73]
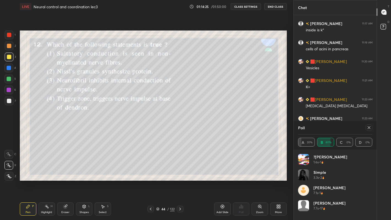
click at [368, 128] on icon at bounding box center [369, 127] width 3 height 3
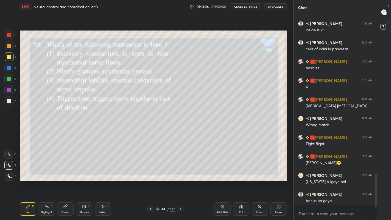
scroll to position [2, 2]
click at [181, 181] on icon at bounding box center [180, 209] width 2 height 3
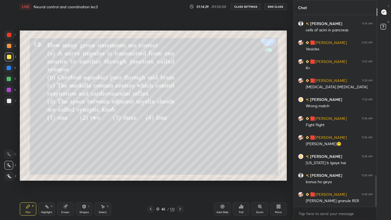
scroll to position [969, 0]
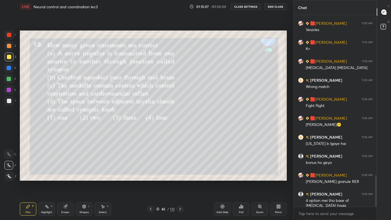
click at [242, 181] on div "Poll" at bounding box center [241, 212] width 4 height 3
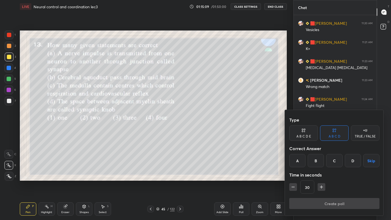
click at [335, 162] on div "C" at bounding box center [334, 160] width 16 height 13
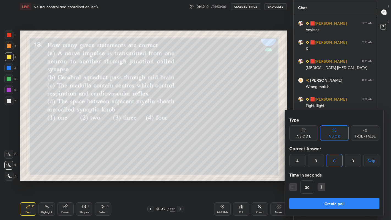
click at [329, 181] on button "Create poll" at bounding box center [334, 203] width 90 height 11
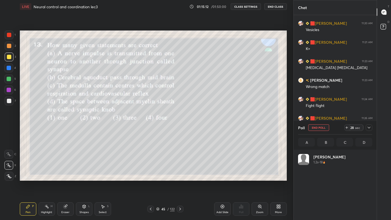
scroll to position [64, 73]
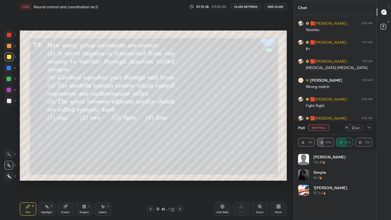
click at [324, 128] on button "End Poll" at bounding box center [318, 127] width 21 height 7
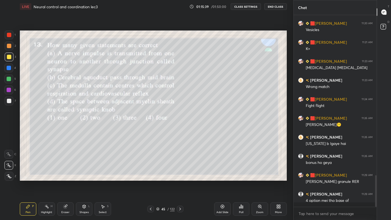
scroll to position [2, 2]
click at [151, 181] on icon at bounding box center [150, 209] width 4 height 4
click at [181, 181] on div at bounding box center [180, 209] width 7 height 7
click at [180, 181] on icon at bounding box center [180, 209] width 4 height 4
click at [239, 181] on div "Poll" at bounding box center [241, 212] width 4 height 3
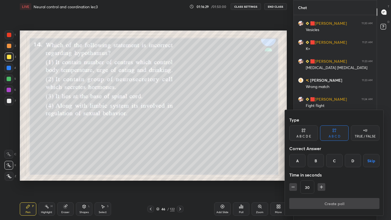
click at [331, 161] on div "C" at bounding box center [334, 160] width 16 height 13
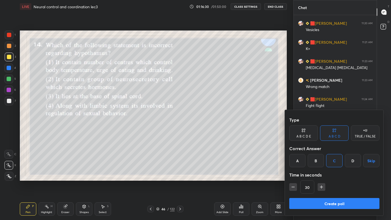
click at [328, 181] on button "Create poll" at bounding box center [334, 203] width 90 height 11
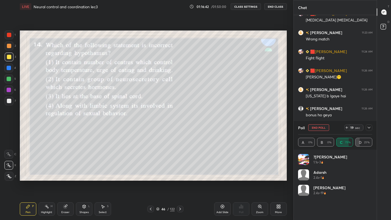
scroll to position [1022, 0]
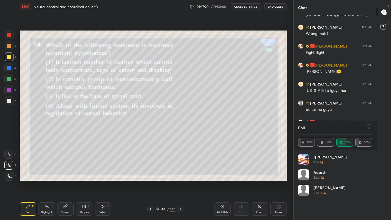
click at [369, 128] on icon at bounding box center [369, 127] width 3 height 3
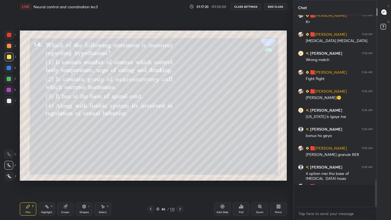
scroll to position [190, 81]
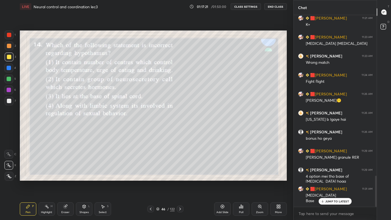
click at [181, 181] on icon at bounding box center [180, 209] width 4 height 4
click at [240, 181] on div "Poll" at bounding box center [241, 212] width 4 height 3
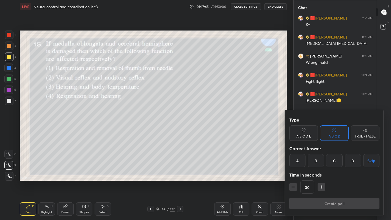
click at [353, 163] on div "D" at bounding box center [353, 160] width 16 height 13
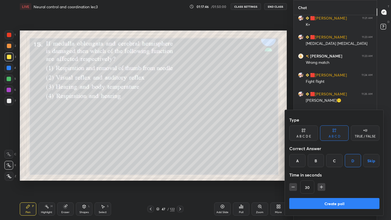
click at [342, 181] on button "Create poll" at bounding box center [334, 203] width 90 height 11
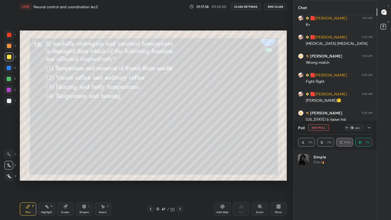
scroll to position [64, 73]
click at [324, 127] on button "End Poll" at bounding box center [318, 127] width 21 height 7
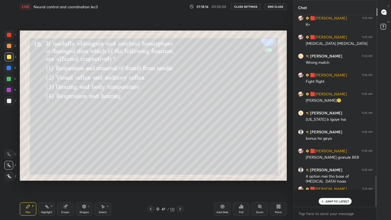
scroll to position [1, 2]
click at [331, 181] on p "JUMP TO LATEST" at bounding box center [337, 201] width 24 height 3
click at [241, 181] on div "Poll" at bounding box center [241, 212] width 4 height 3
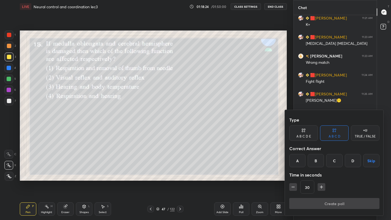
click at [257, 163] on div at bounding box center [195, 110] width 391 height 220
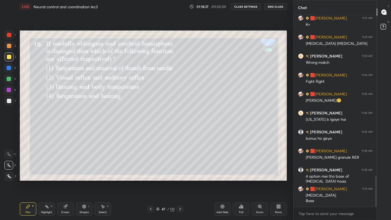
click at [242, 181] on div "Poll" at bounding box center [241, 212] width 4 height 3
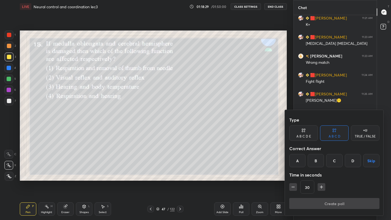
click at [359, 101] on div at bounding box center [195, 110] width 391 height 220
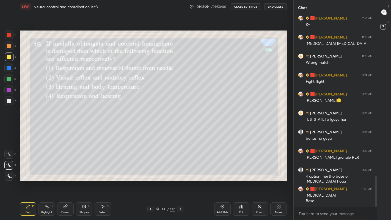
scroll to position [1012, 0]
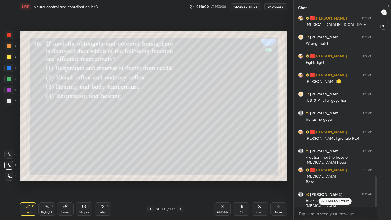
click at [339, 181] on div "JUMP TO LATEST" at bounding box center [335, 201] width 33 height 7
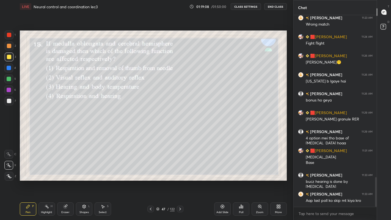
scroll to position [1050, 0]
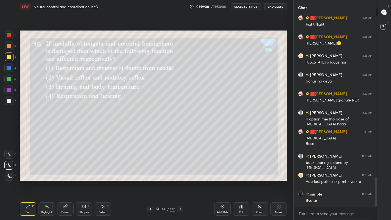
click at [241, 181] on div "Poll" at bounding box center [241, 212] width 4 height 3
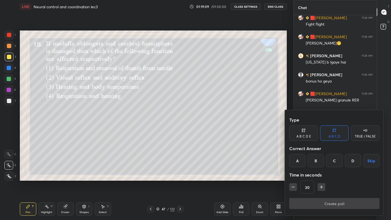
scroll to position [1069, 0]
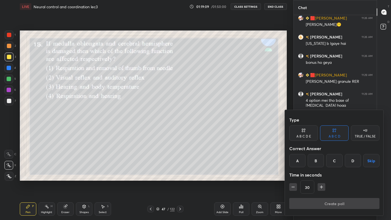
click at [180, 181] on div at bounding box center [195, 110] width 391 height 220
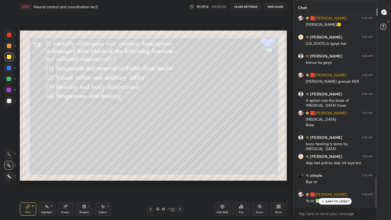
click at [241, 181] on div "Poll" at bounding box center [241, 208] width 16 height 13
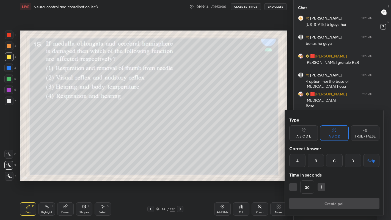
scroll to position [1107, 0]
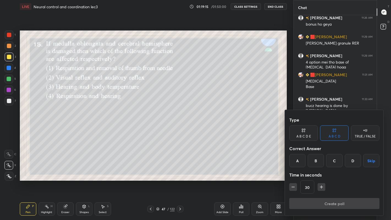
click at [352, 159] on div "D" at bounding box center [353, 160] width 16 height 13
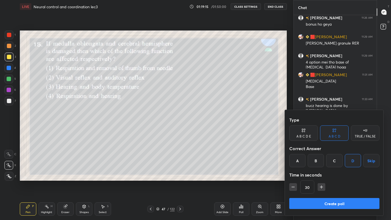
click at [319, 181] on button "Create poll" at bounding box center [334, 203] width 90 height 11
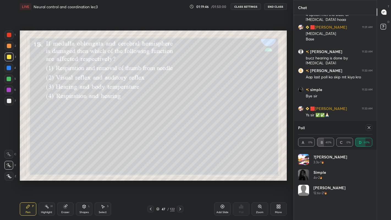
scroll to position [1173, 0]
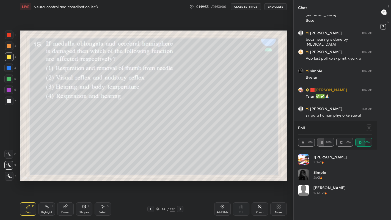
click at [368, 127] on icon at bounding box center [369, 127] width 4 height 4
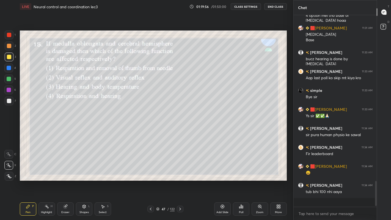
scroll to position [1147, 0]
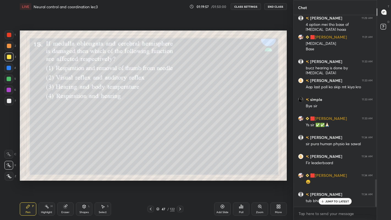
click at [337, 181] on p "JUMP TO LATEST" at bounding box center [337, 201] width 24 height 3
click at [276, 6] on button "End Class" at bounding box center [275, 6] width 23 height 7
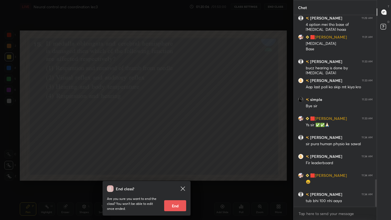
click at [178, 181] on button "End" at bounding box center [175, 205] width 22 height 11
type textarea "x"
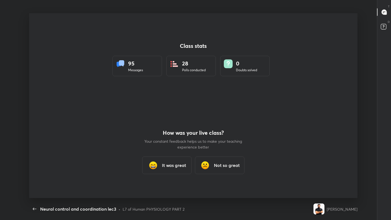
click at [164, 170] on div "It was great" at bounding box center [166, 165] width 49 height 18
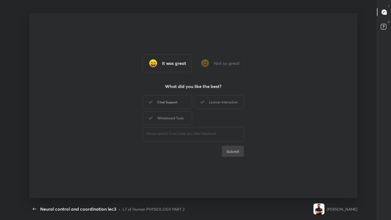
click at [163, 102] on div "Chat Support" at bounding box center [167, 102] width 49 height 14
click at [231, 156] on button "Submit" at bounding box center [233, 151] width 22 height 11
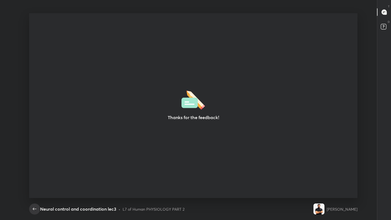
click at [34, 181] on icon "button" at bounding box center [34, 209] width 7 height 7
